Goal: Information Seeking & Learning: Compare options

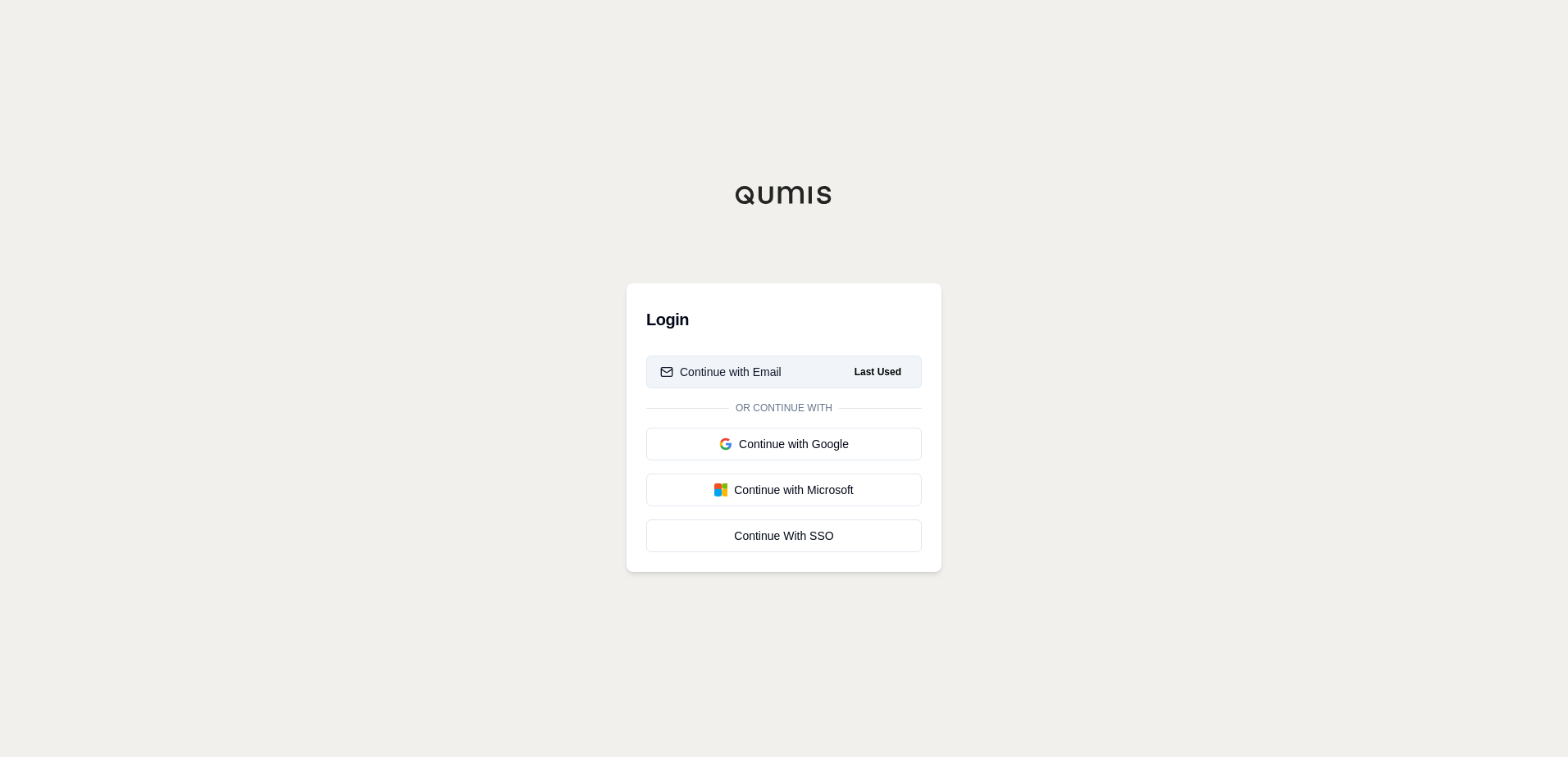
click at [812, 364] on button "Continue with Email Last Used" at bounding box center [783, 372] width 275 height 33
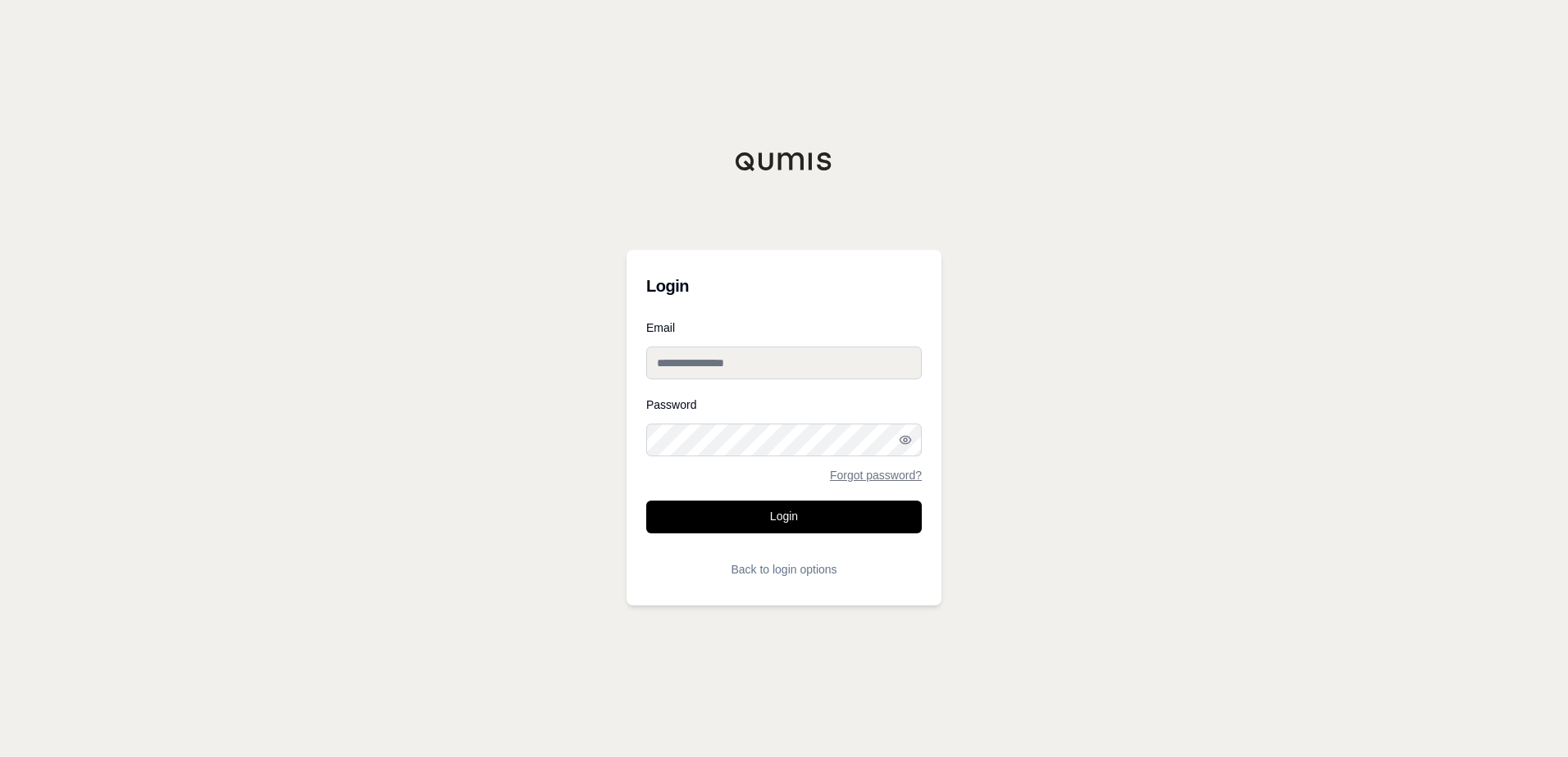
type input "**********"
click at [702, 367] on input "**********" at bounding box center [783, 363] width 275 height 33
click at [1187, 463] on div "**********" at bounding box center [784, 378] width 1568 height 757
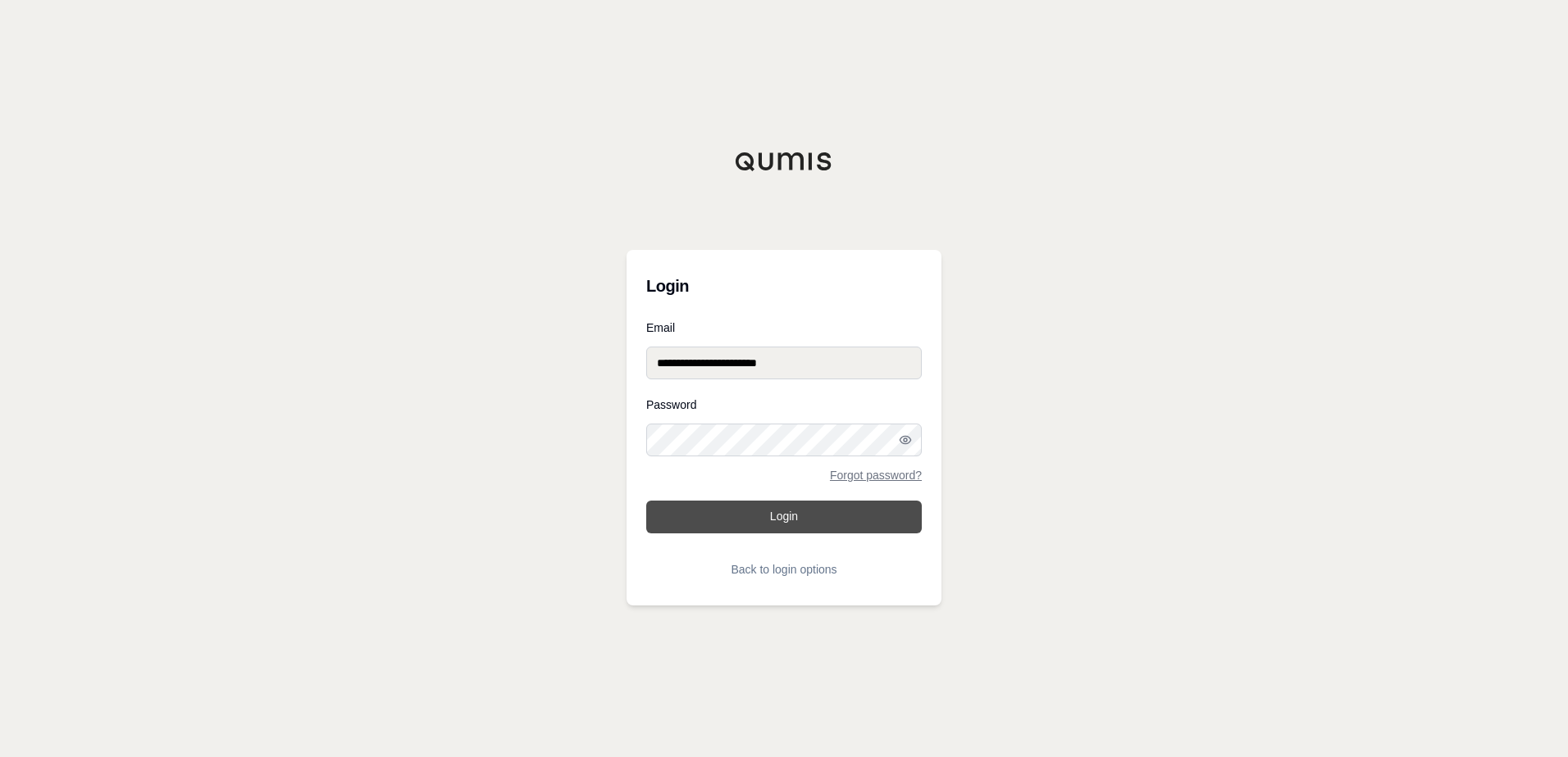
click at [772, 517] on button "Login" at bounding box center [783, 517] width 275 height 33
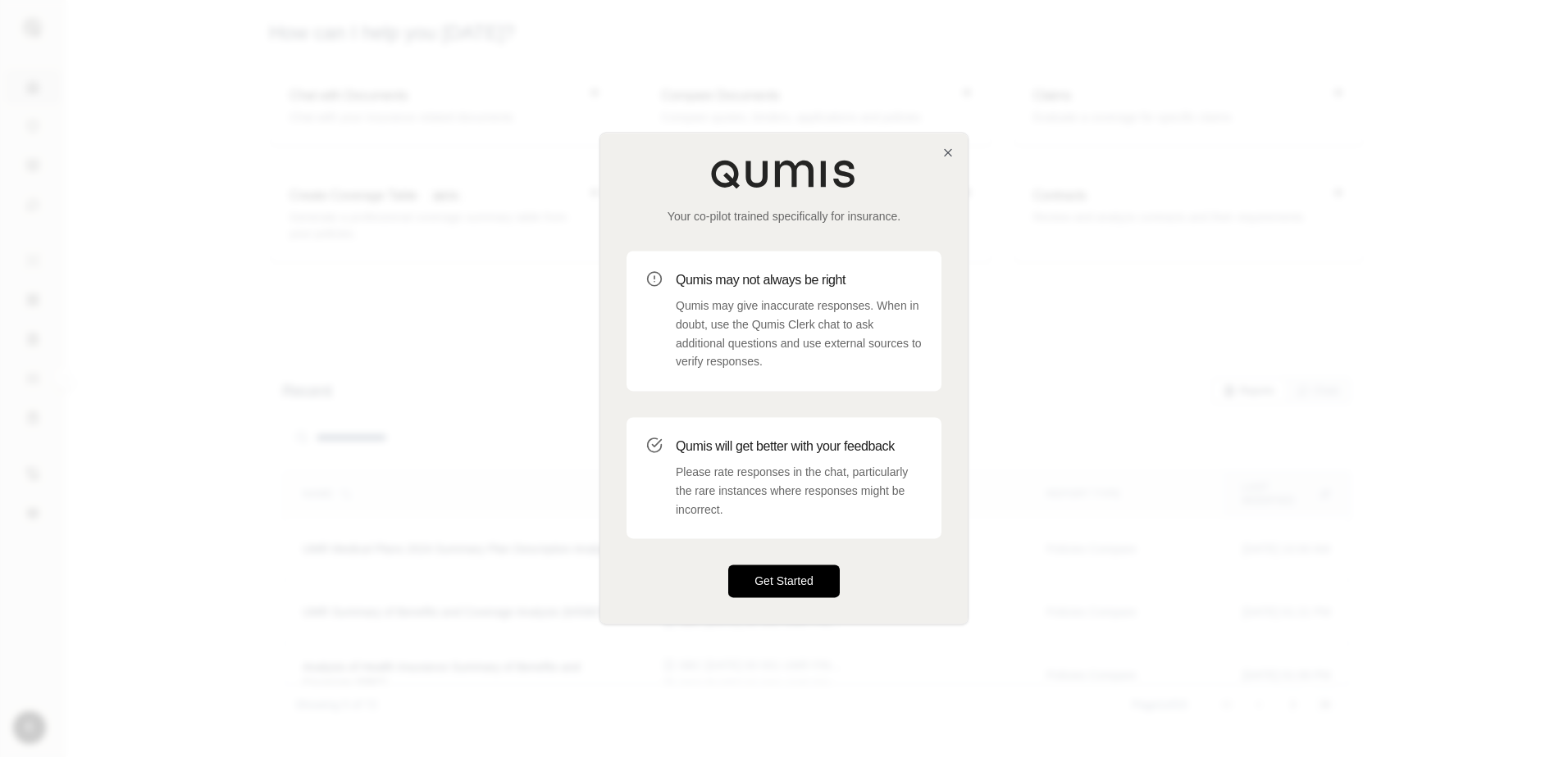
drag, startPoint x: 785, startPoint y: 586, endPoint x: 806, endPoint y: 574, distance: 24.2
click at [785, 590] on button "Get Started" at bounding box center [784, 582] width 112 height 33
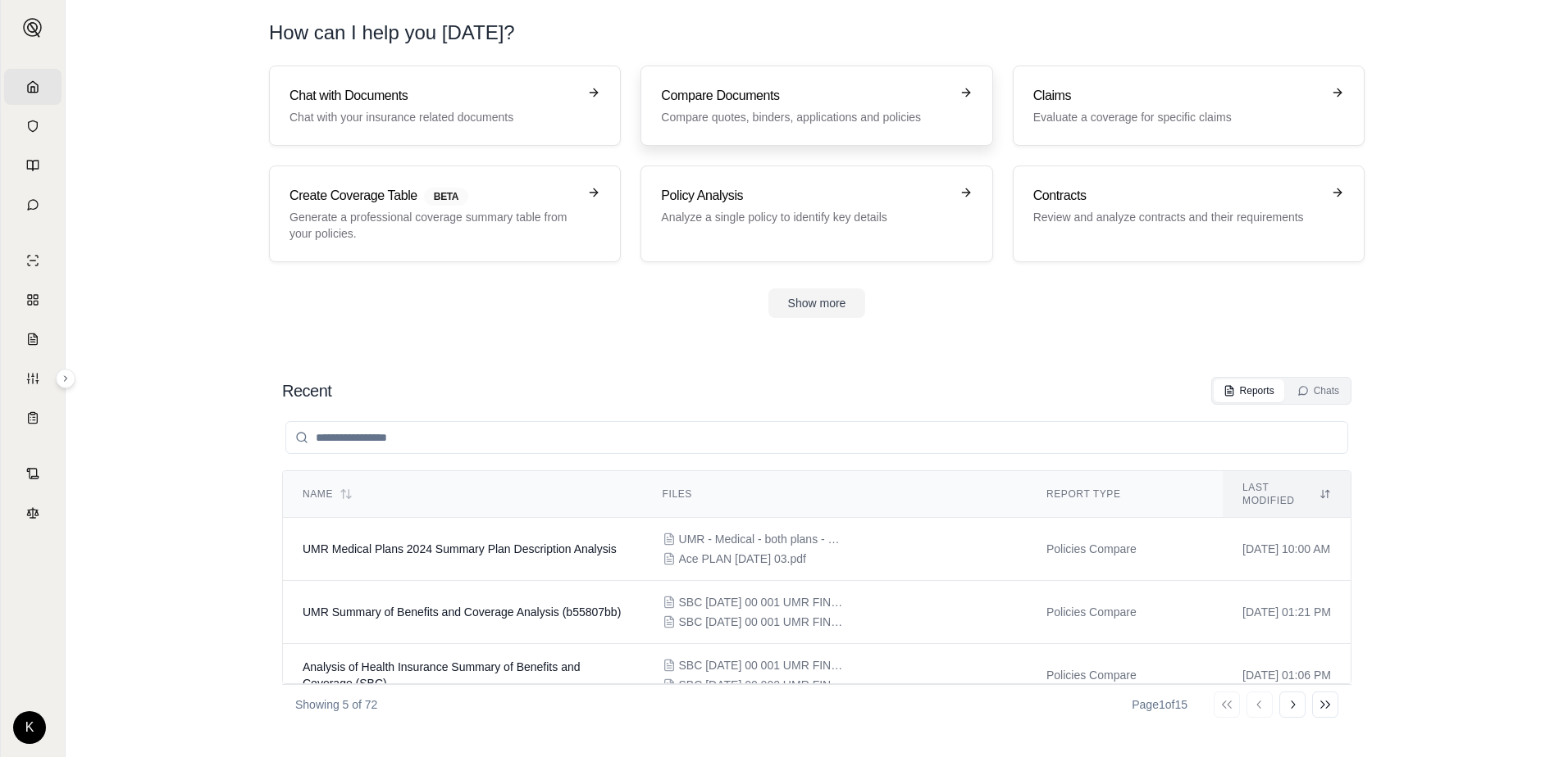
click at [771, 96] on h3 "Compare Documents" at bounding box center [805, 96] width 288 height 20
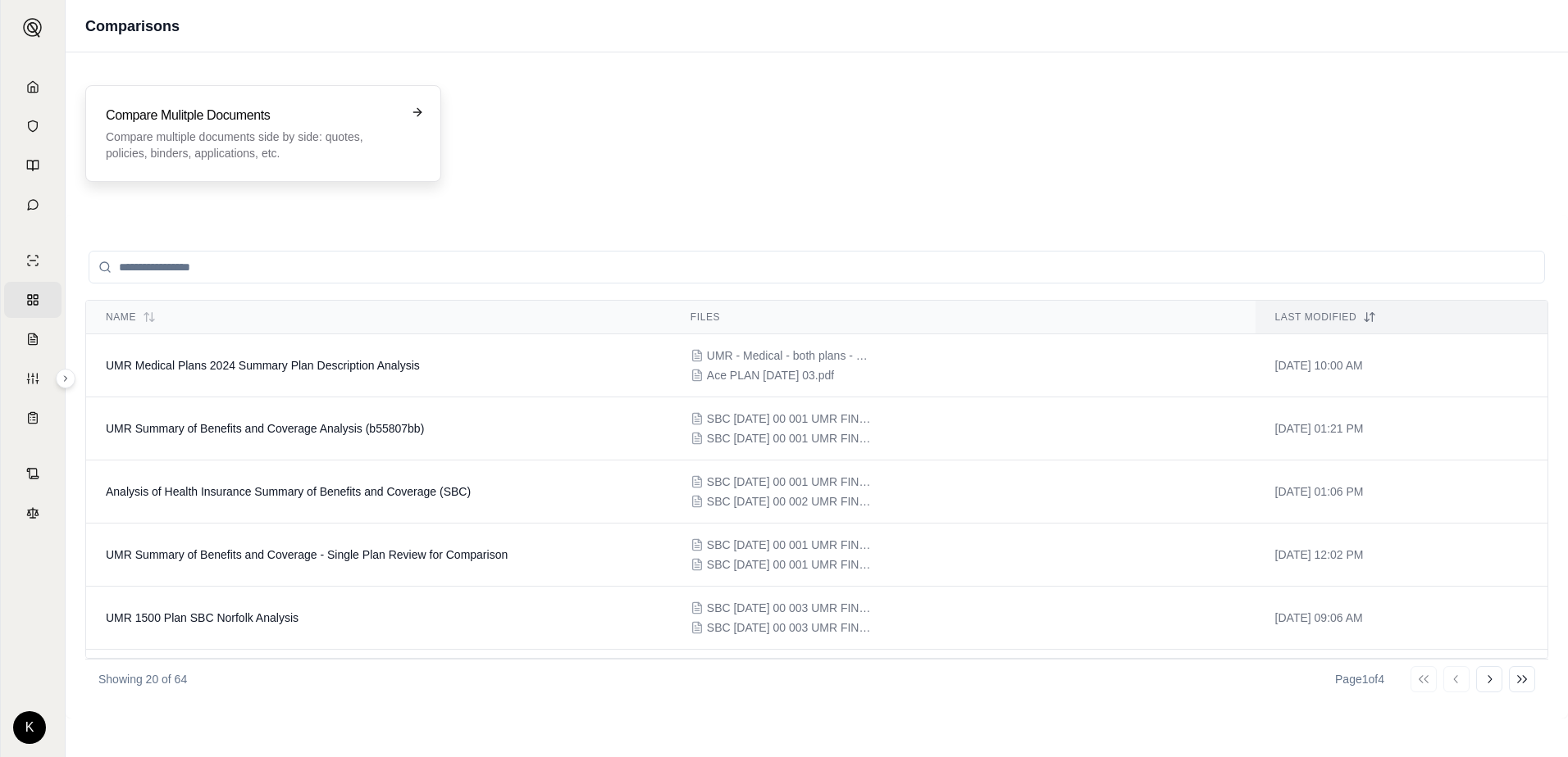
click at [372, 120] on h3 "Compare Mulitple Documents" at bounding box center [252, 116] width 292 height 20
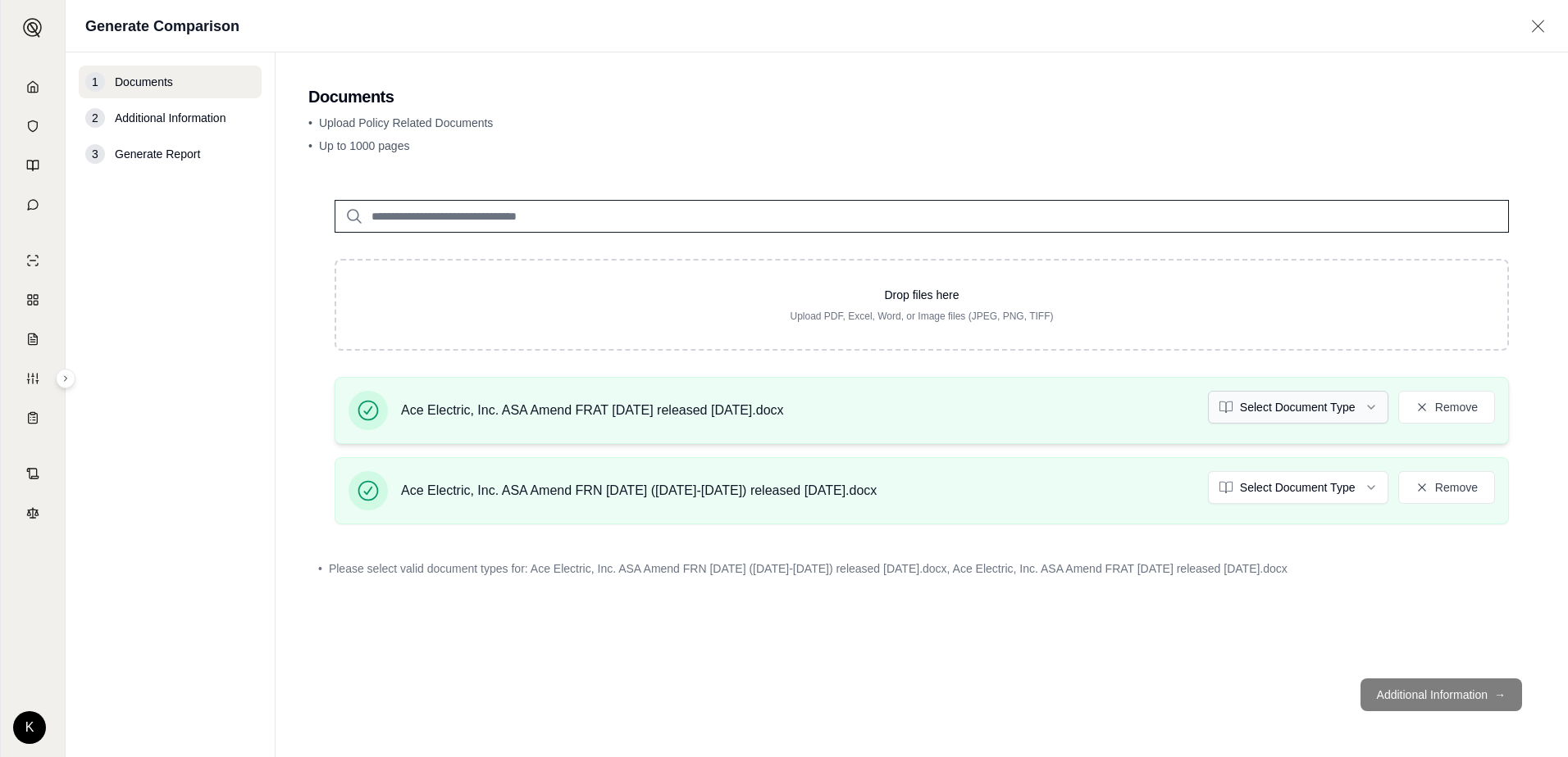
click at [1348, 409] on html "Home Vault Prompts Chats Single Policy Comparisons Claims Custom Report Coverag…" at bounding box center [784, 378] width 1568 height 757
click at [1330, 487] on html "Home Vault Prompts Chats Single Policy Comparisons Claims Custom Report Coverag…" at bounding box center [784, 378] width 1568 height 757
click at [1442, 698] on footer "Additional Information →" at bounding box center [921, 695] width 1227 height 59
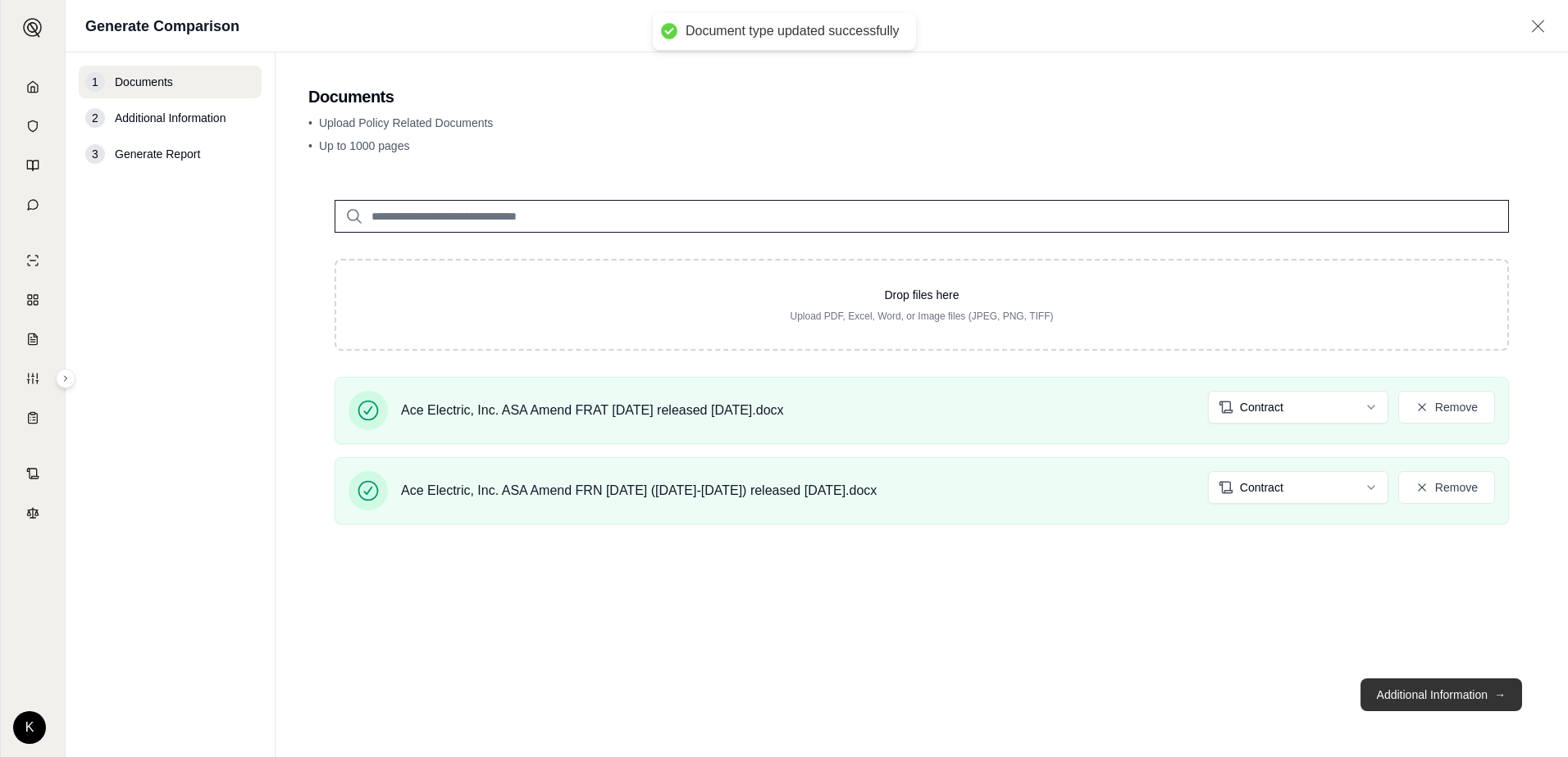
click at [1453, 703] on button "Additional Information →" at bounding box center [1441, 695] width 162 height 33
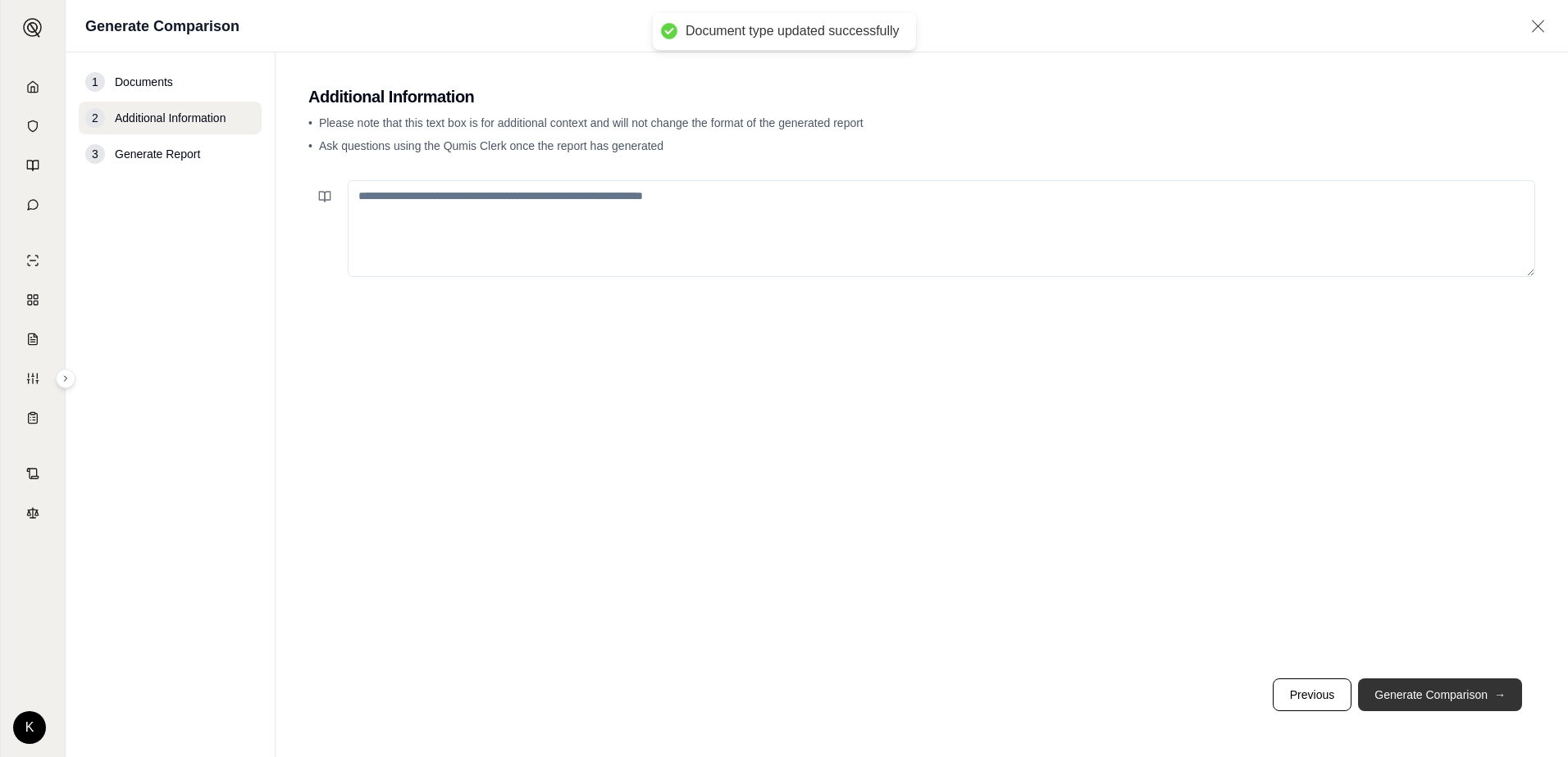
click at [1453, 703] on button "Generate Comparison →" at bounding box center [1440, 695] width 164 height 33
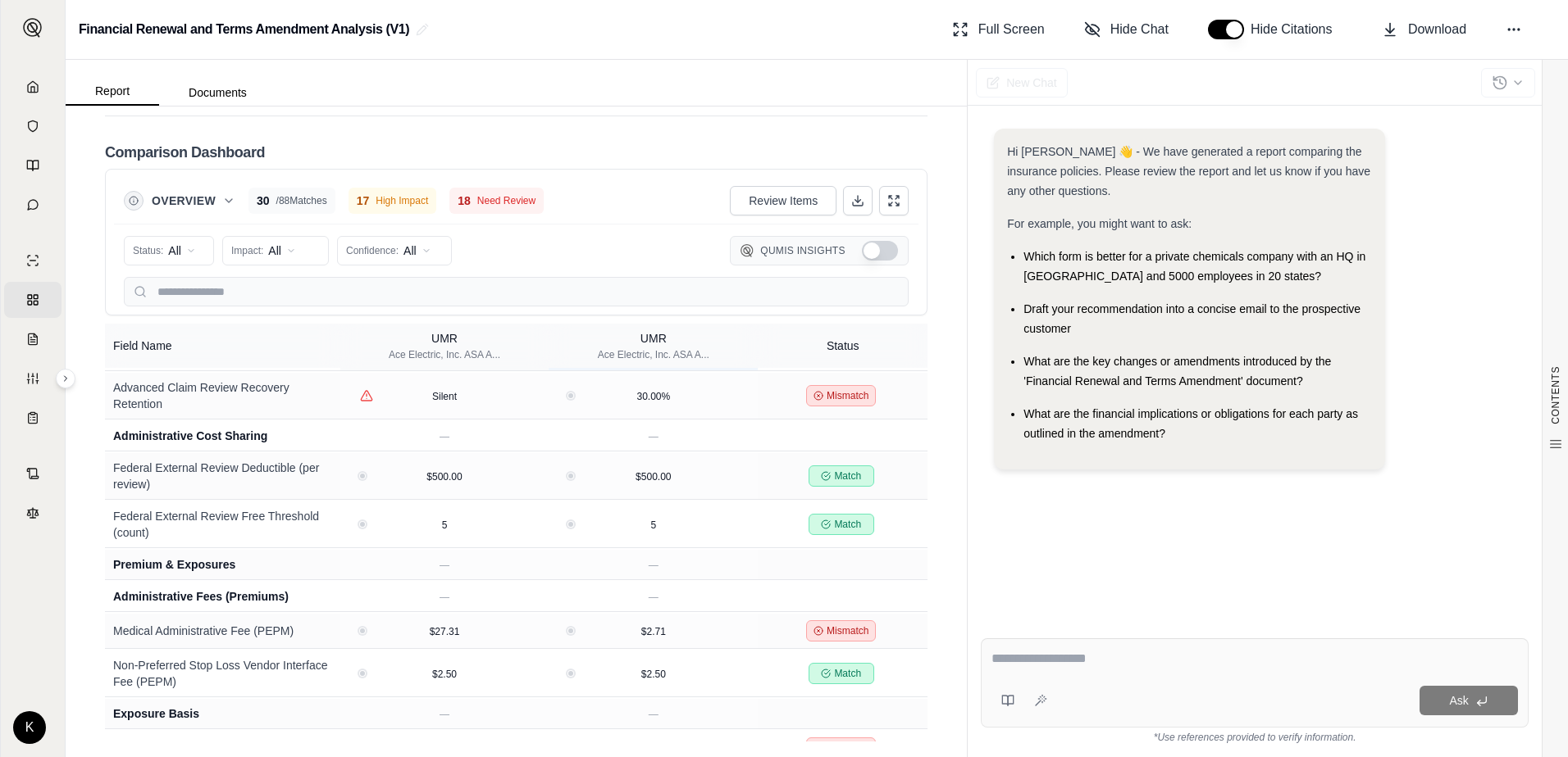
scroll to position [1230, 0]
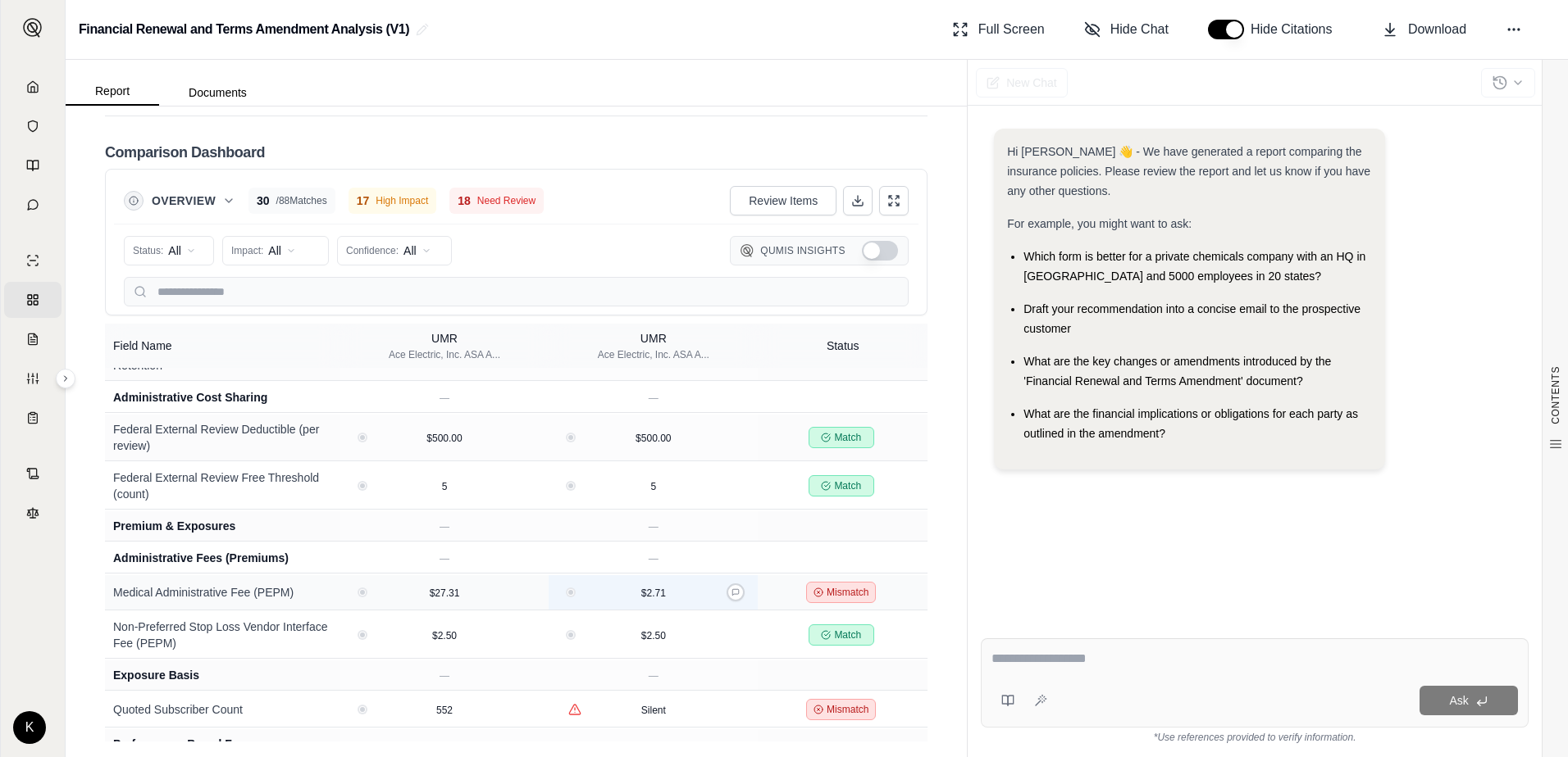
click at [648, 592] on span "$2.71" at bounding box center [653, 593] width 25 height 12
click at [841, 590] on span "Mismatch" at bounding box center [848, 592] width 42 height 13
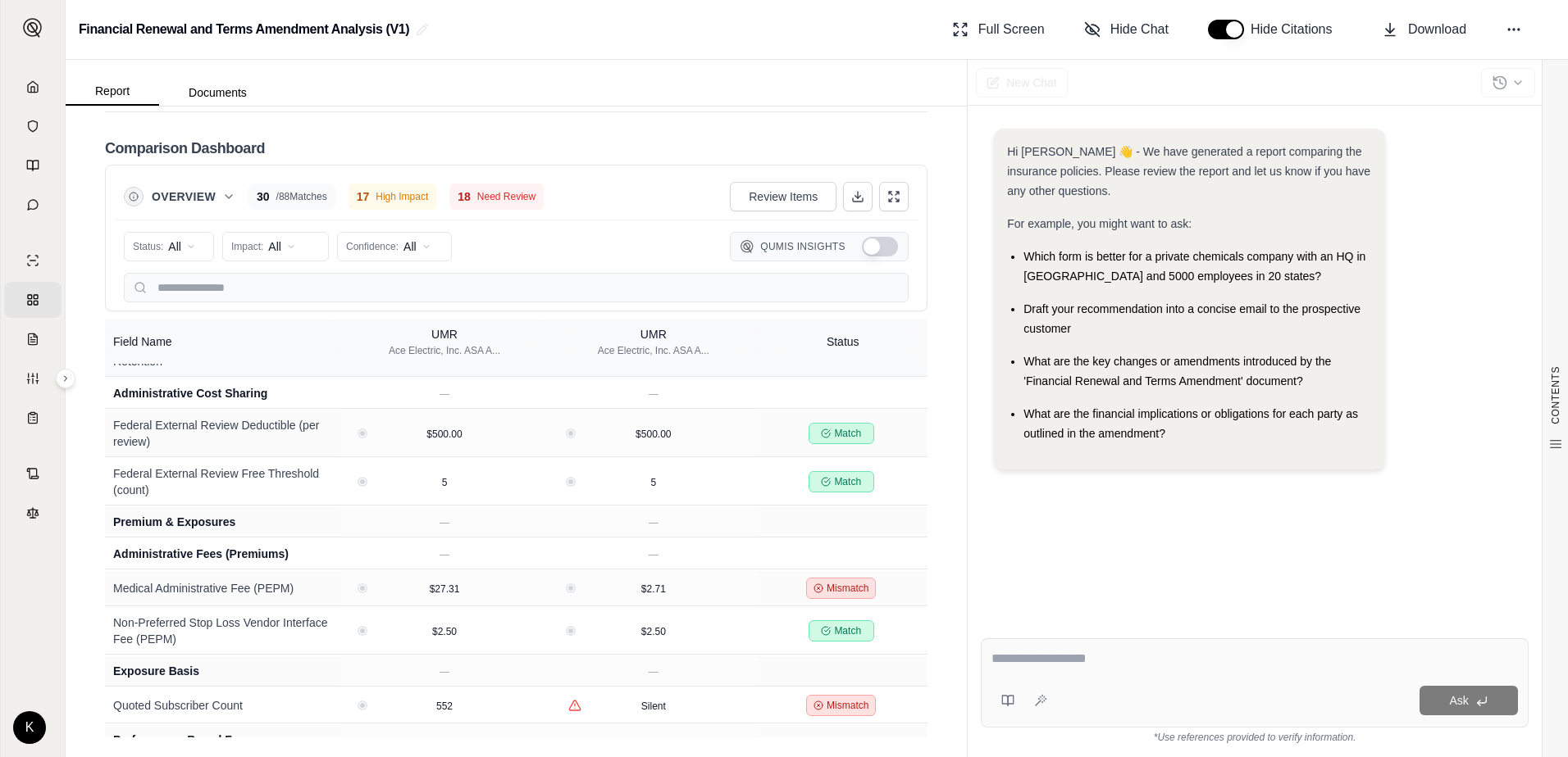
click at [157, 370] on td "Advanced Claim Review Recovery Retention" at bounding box center [222, 353] width 235 height 47
click at [134, 364] on th "Field Name" at bounding box center [222, 342] width 235 height 44
click at [155, 347] on th "Field Name" at bounding box center [222, 342] width 235 height 44
click at [416, 344] on div "UMR Ace Electric, Inc. ASA A..." at bounding box center [445, 342] width 112 height 31
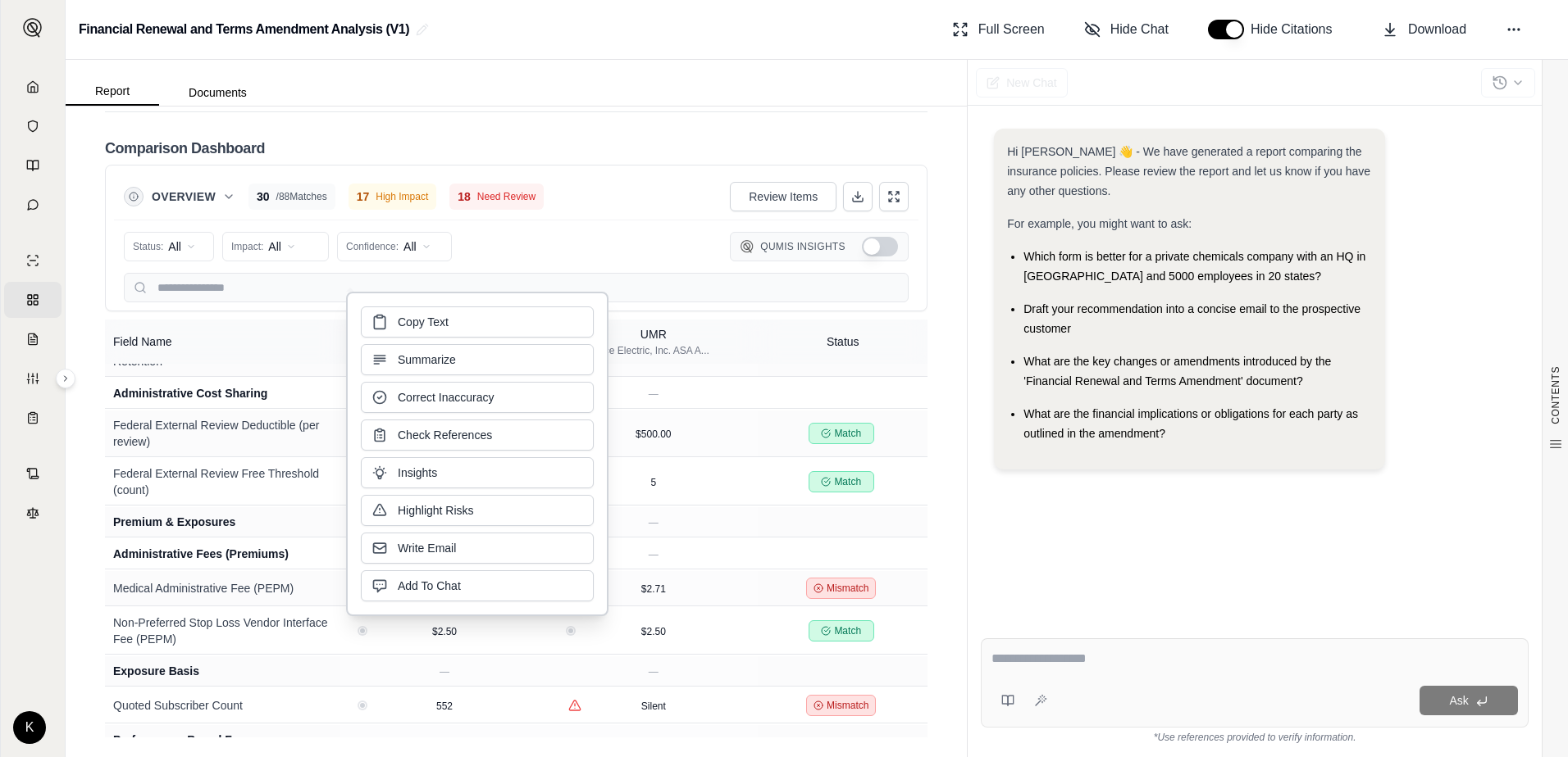
click at [714, 360] on th "UMR Ace Electric, Inc. ASA A..." at bounding box center [653, 342] width 209 height 44
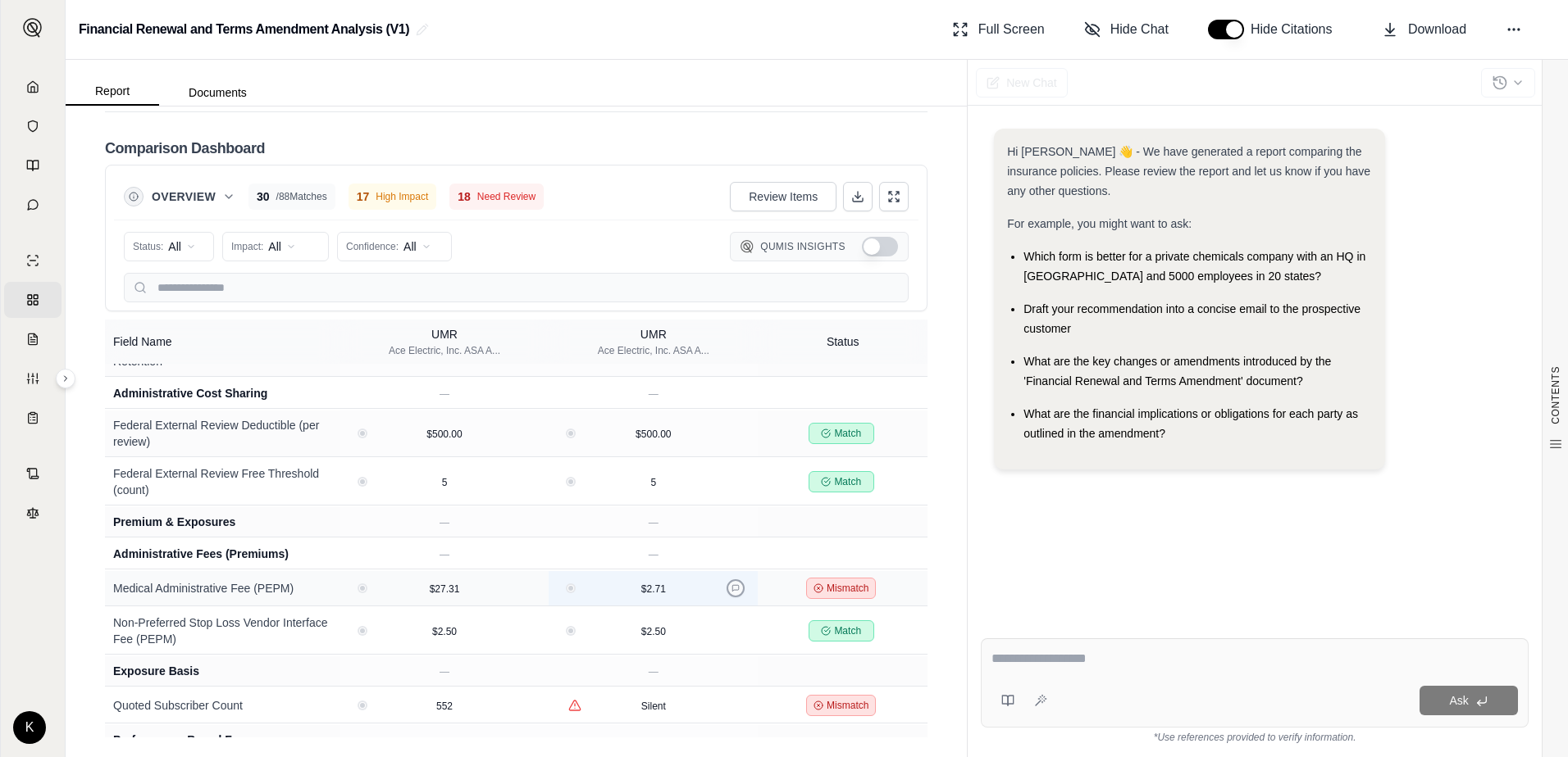
click at [732, 589] on icon at bounding box center [736, 588] width 8 height 8
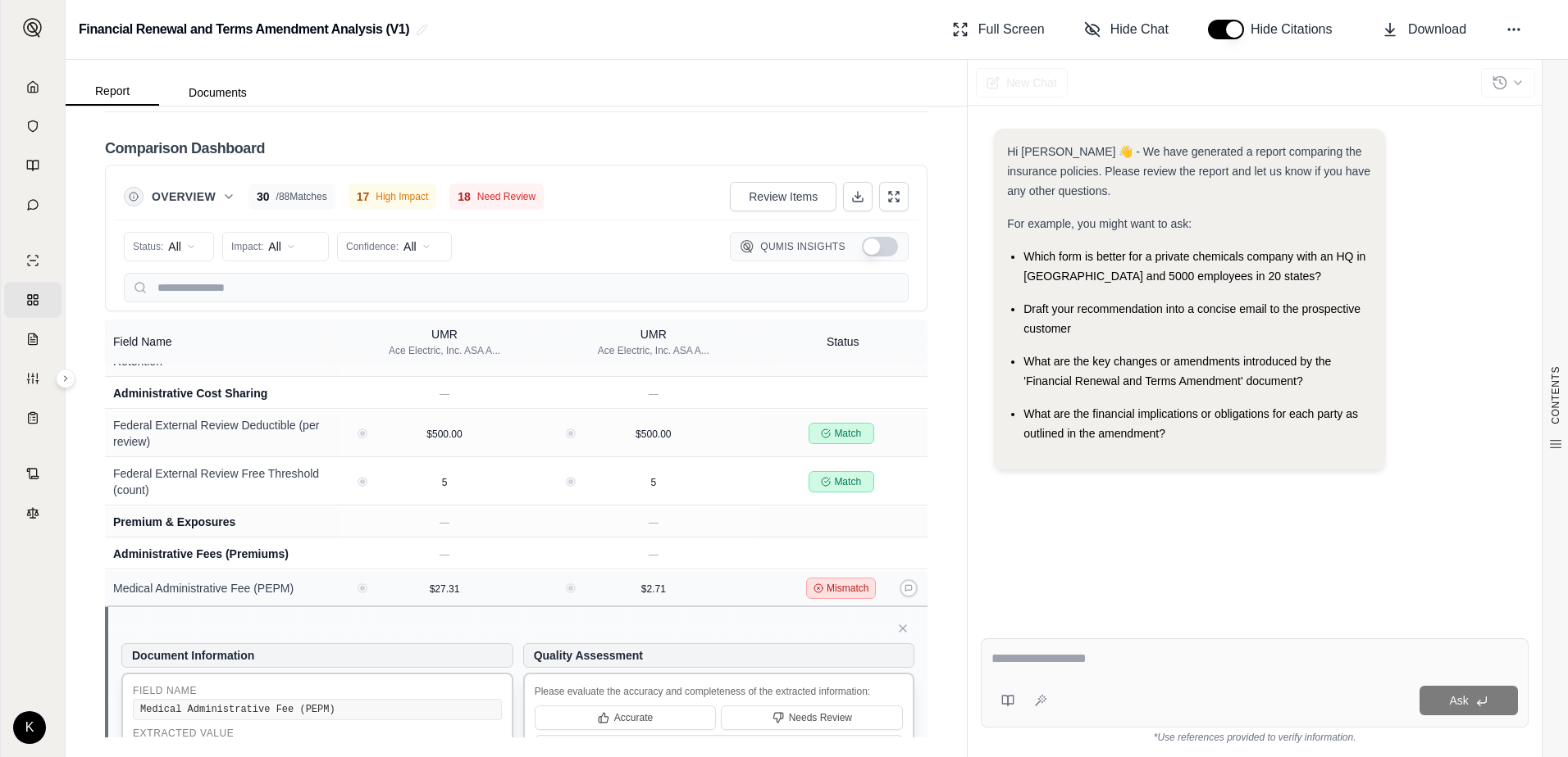
click at [828, 590] on span "Mismatch" at bounding box center [848, 589] width 42 height 13
click at [896, 526] on td at bounding box center [843, 522] width 170 height 30
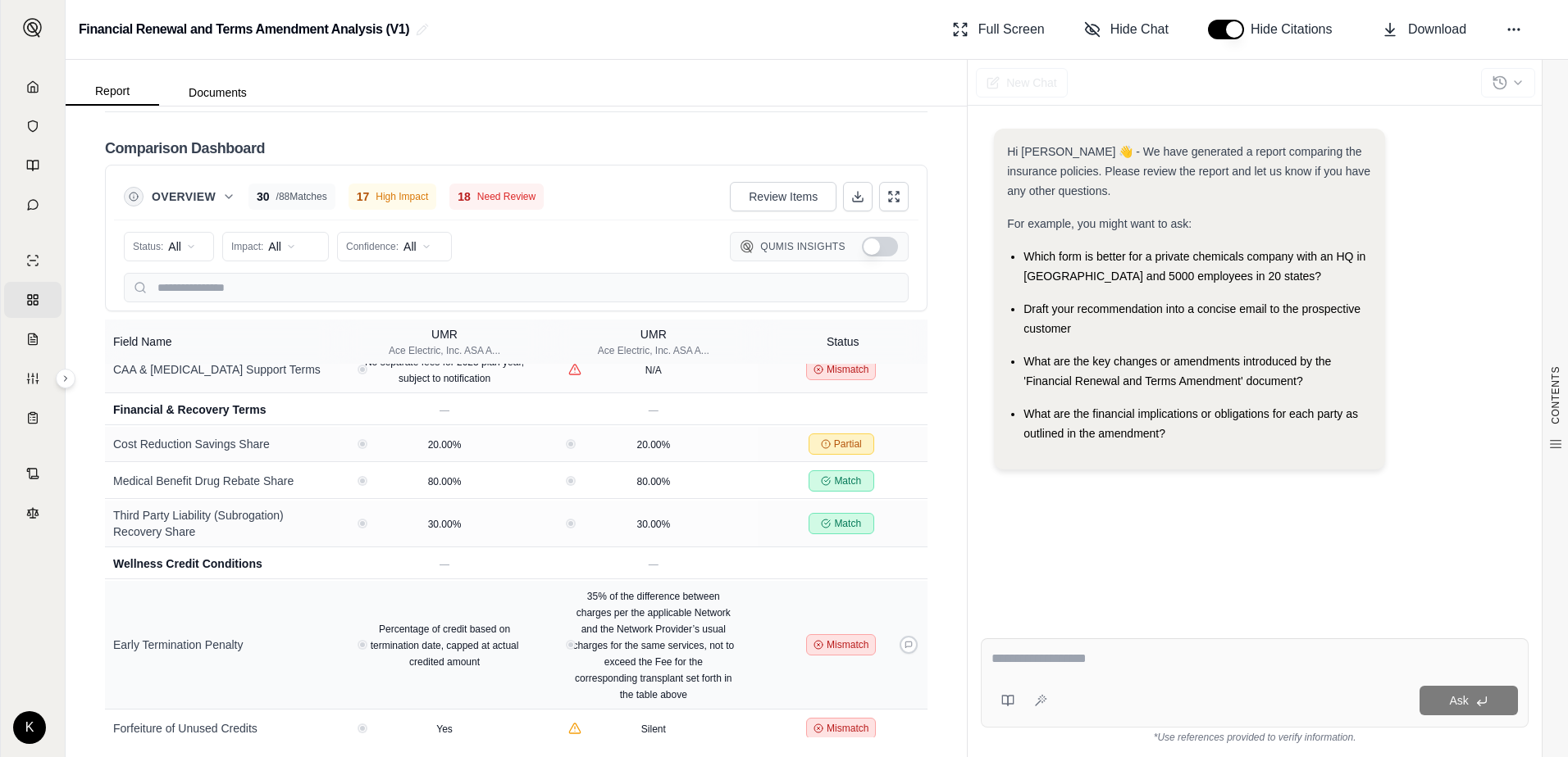
scroll to position [3457, 0]
